Goal: Find specific page/section: Find specific page/section

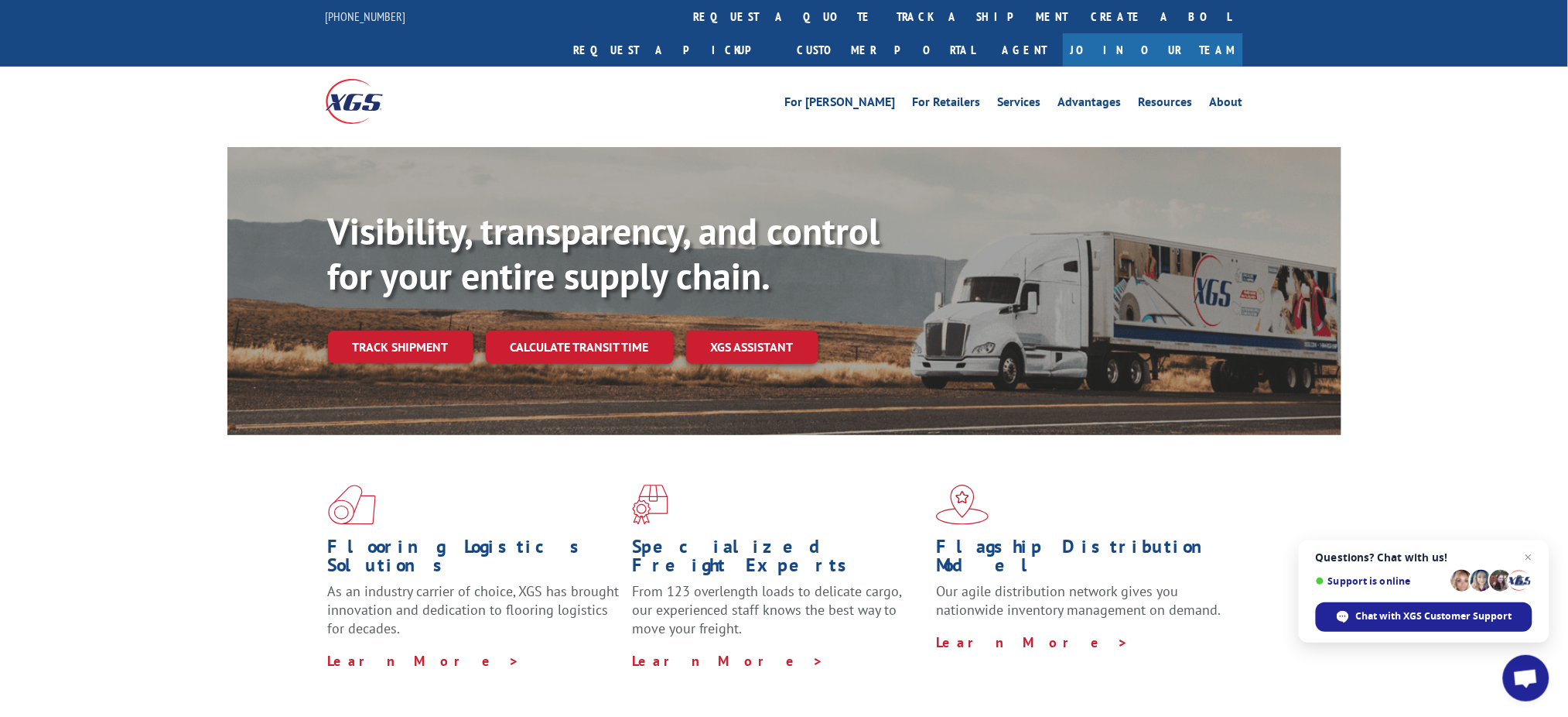
click at [1389, 260] on div "Visibility, transparency, and control for your entire supply chain. Track shipm…" at bounding box center [784, 306] width 1568 height 318
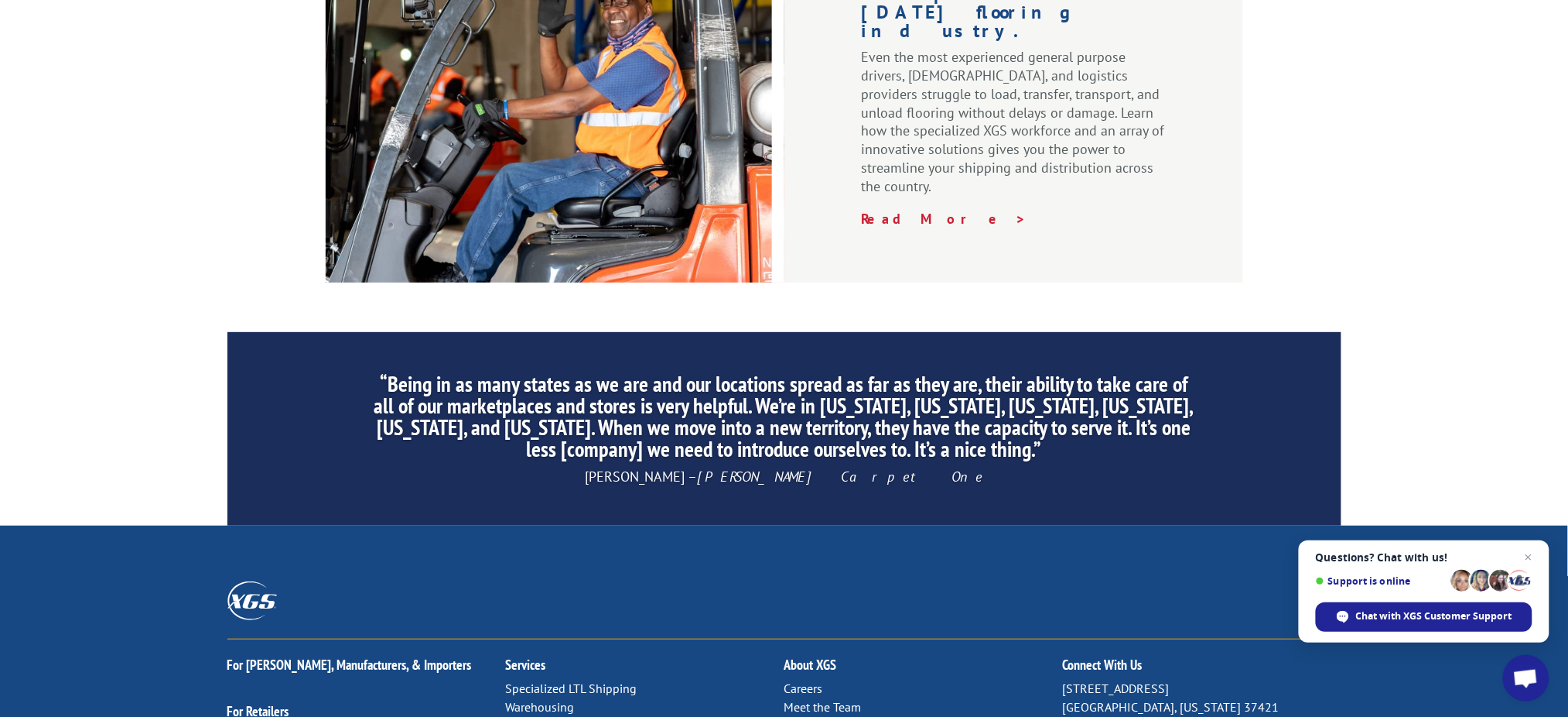
scroll to position [2346, 0]
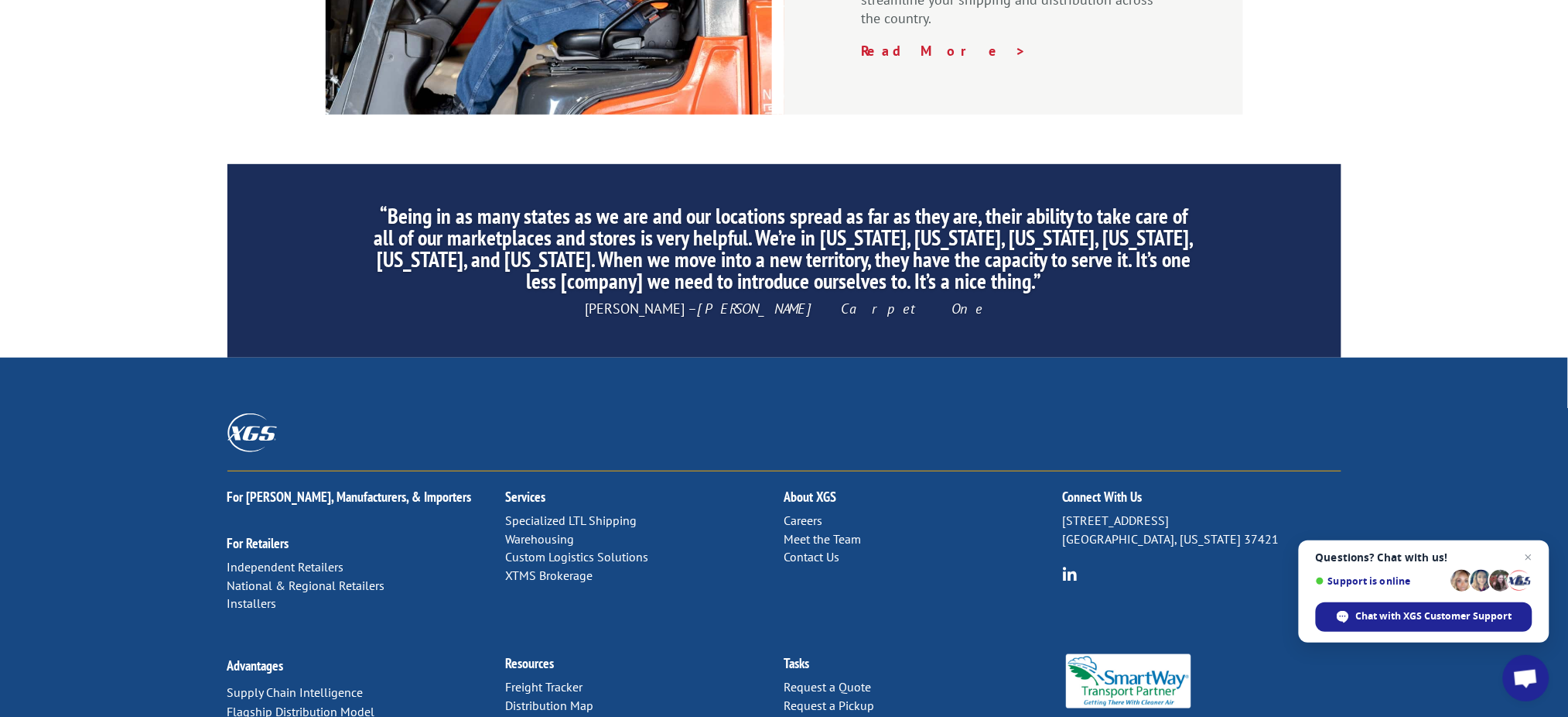
click at [562, 698] on link "Distribution Map" at bounding box center [550, 705] width 88 height 15
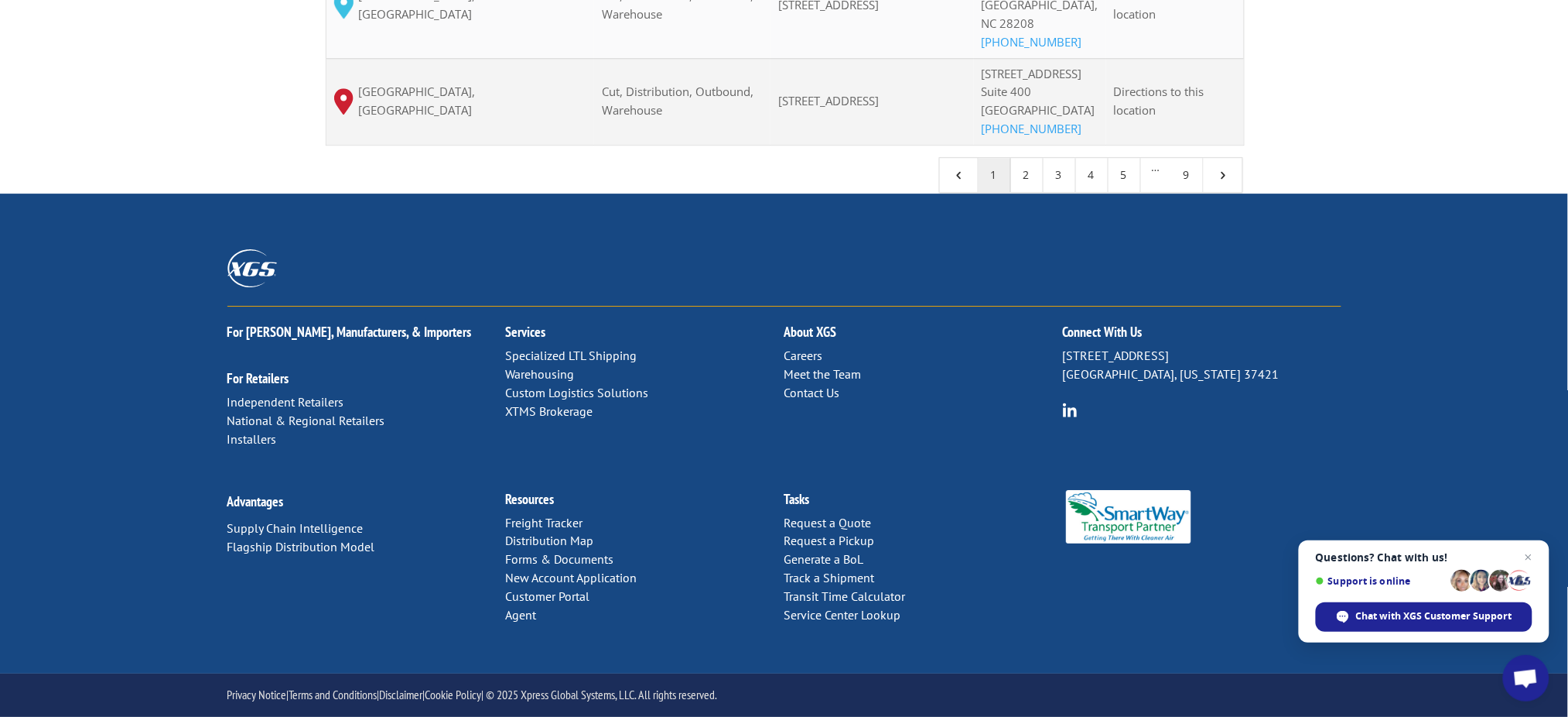
scroll to position [1744, 0]
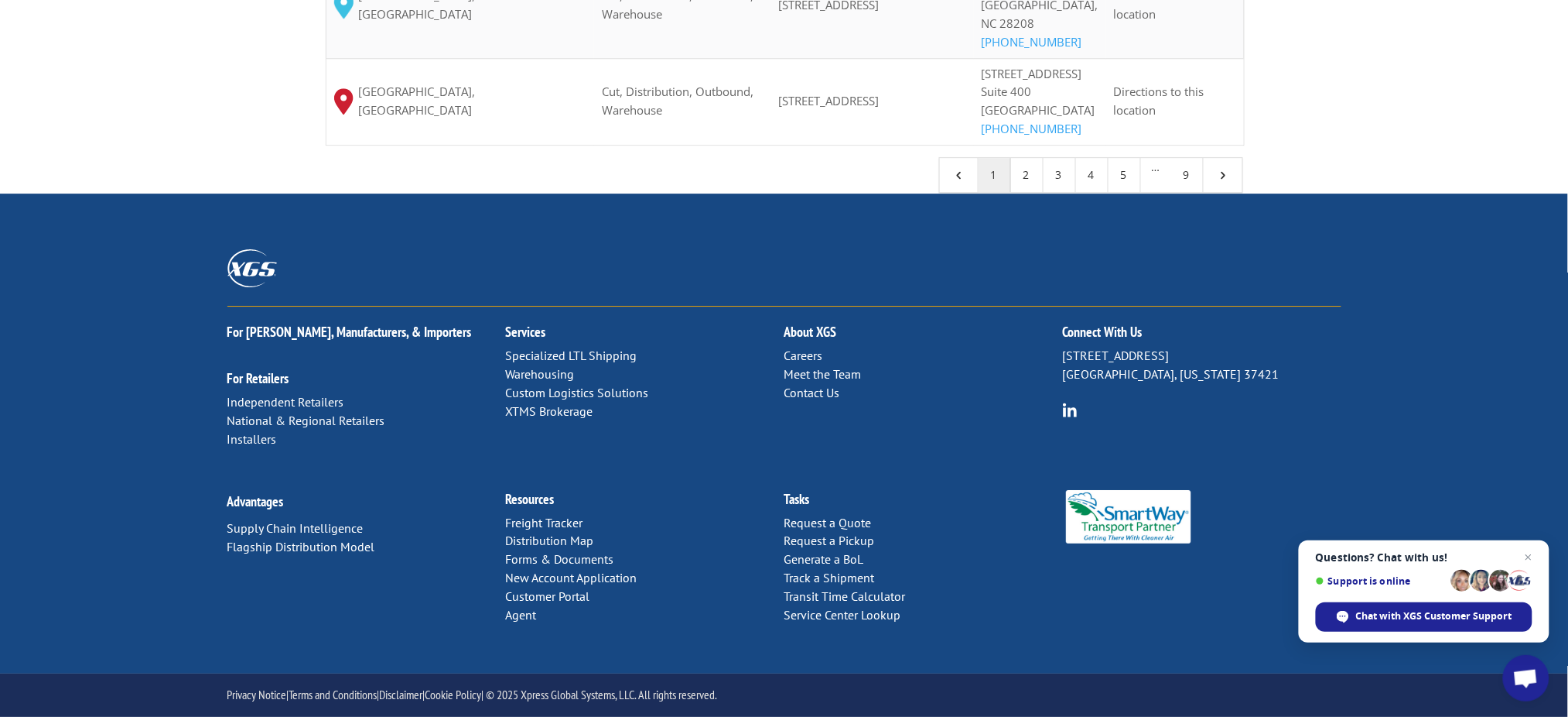
click at [564, 563] on link "Forms & Documents" at bounding box center [560, 559] width 108 height 15
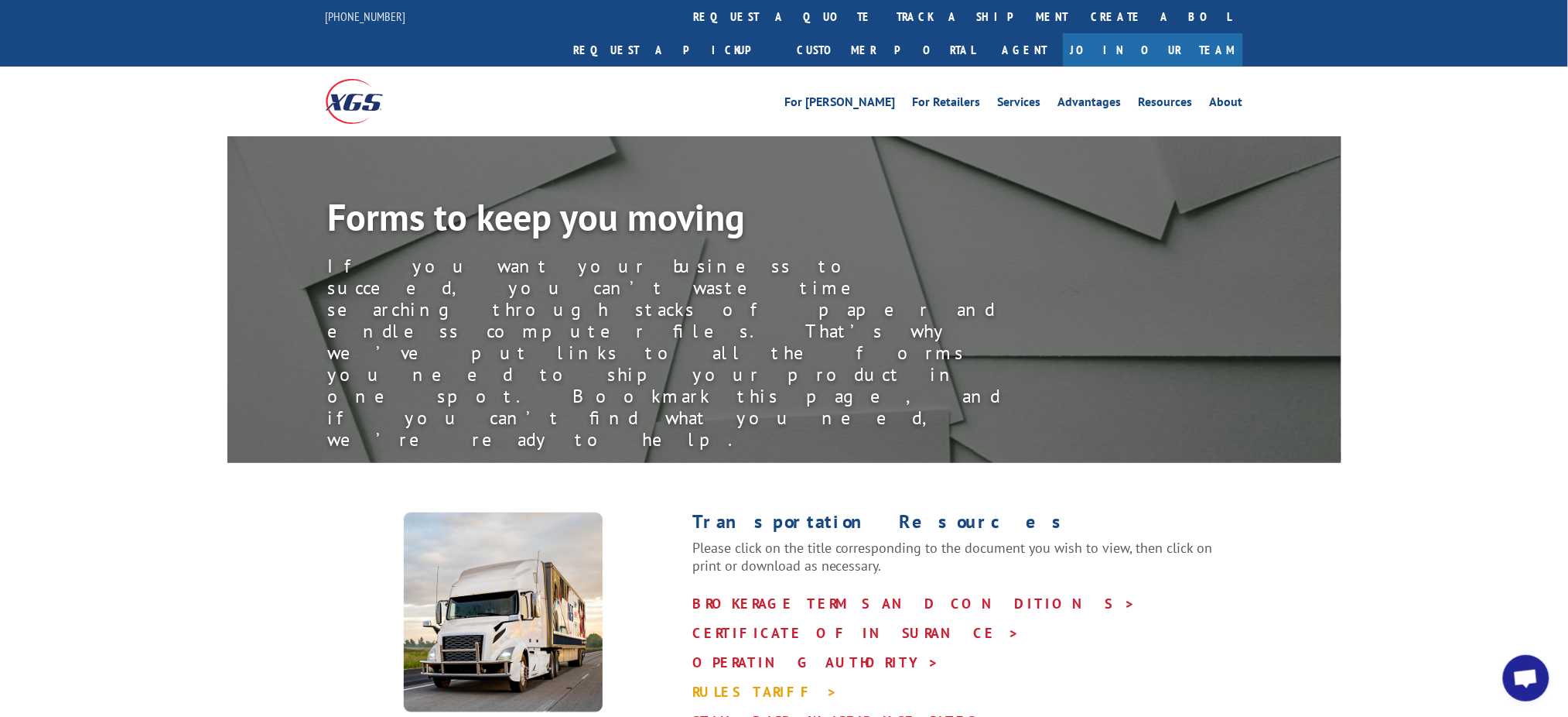
click at [726, 682] on link "RULES TARIFF >" at bounding box center [765, 691] width 145 height 18
